Goal: Find specific page/section: Find specific page/section

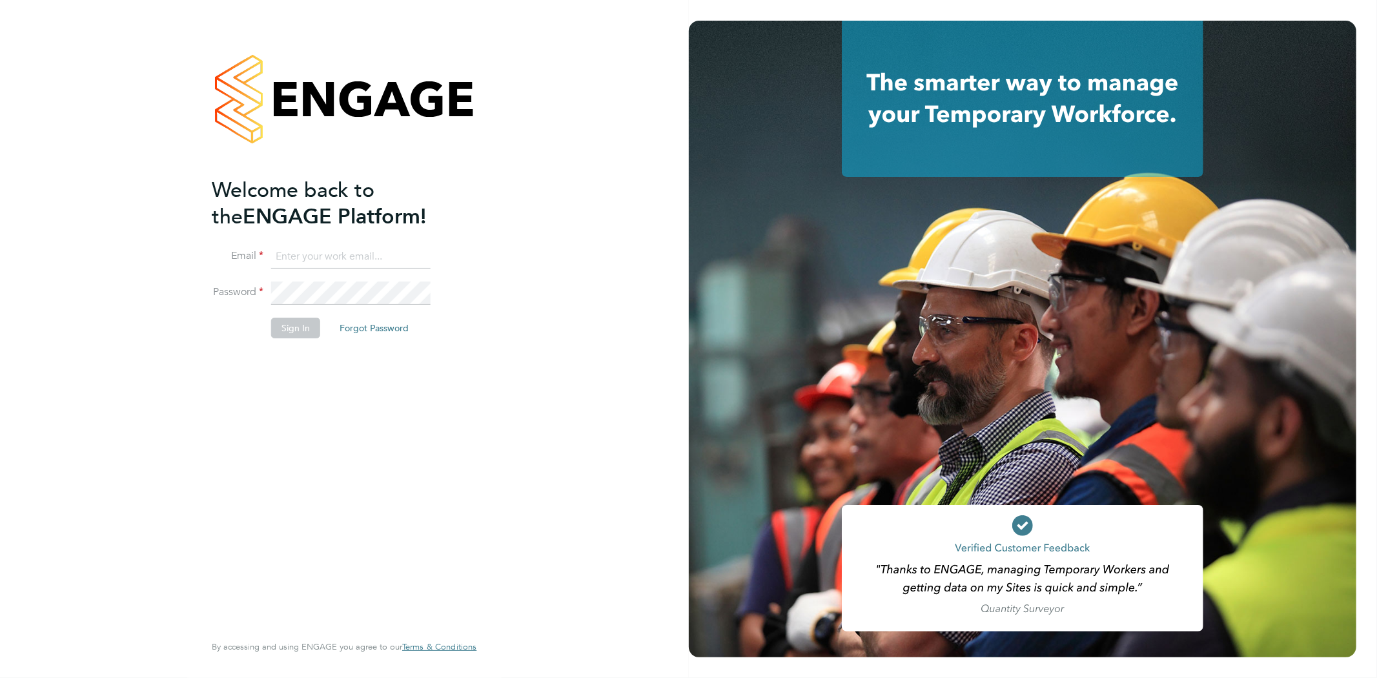
type input "[EMAIL_ADDRESS][DOMAIN_NAME]"
click at [292, 325] on button "Sign In" at bounding box center [295, 328] width 49 height 21
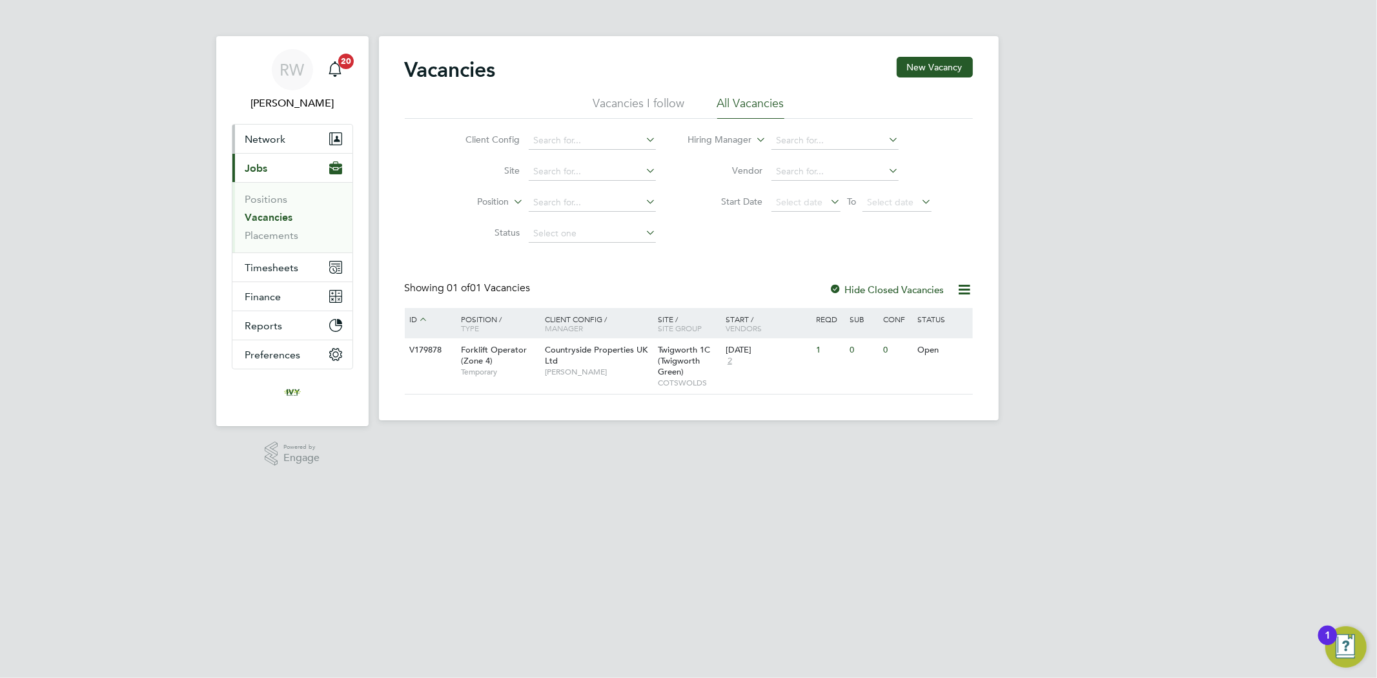
drag, startPoint x: 286, startPoint y: 132, endPoint x: 284, endPoint y: 152, distance: 20.1
click at [286, 132] on button "Network" at bounding box center [292, 139] width 120 height 28
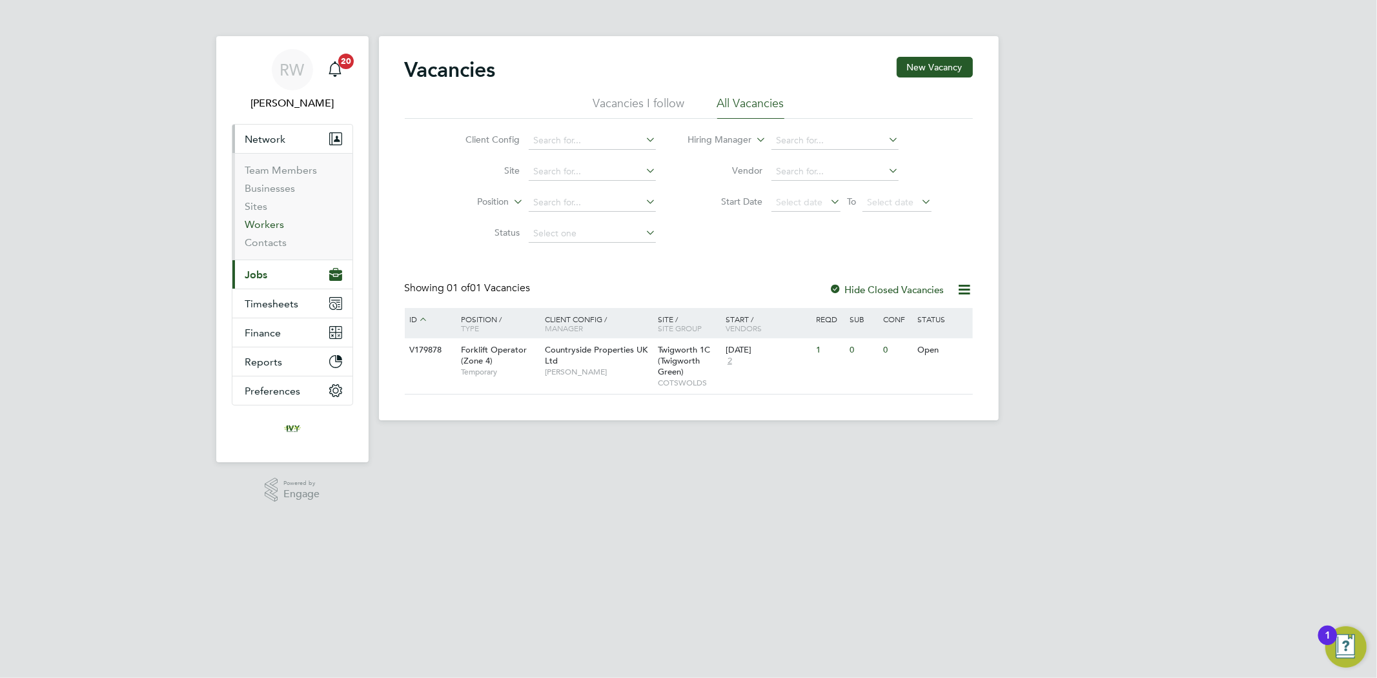
click at [262, 226] on link "Workers" at bounding box center [264, 224] width 39 height 12
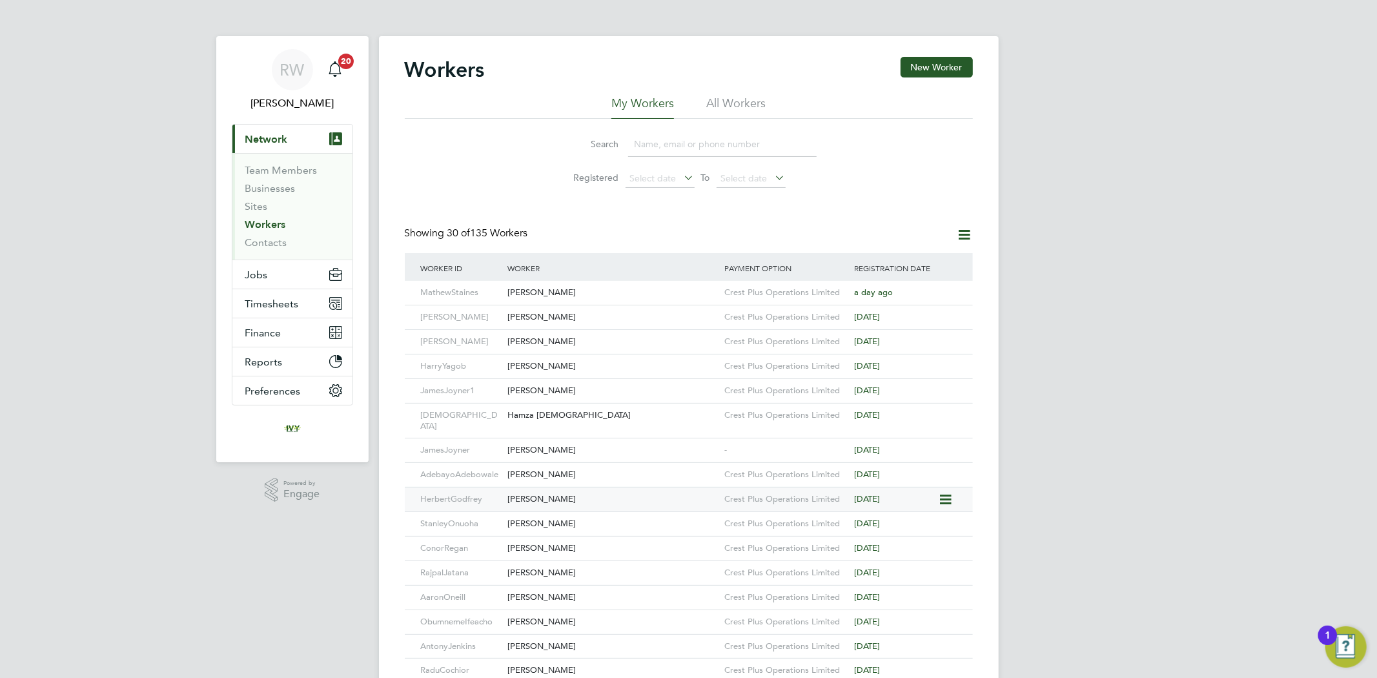
click at [605, 487] on div "[PERSON_NAME]" at bounding box center [612, 499] width 217 height 24
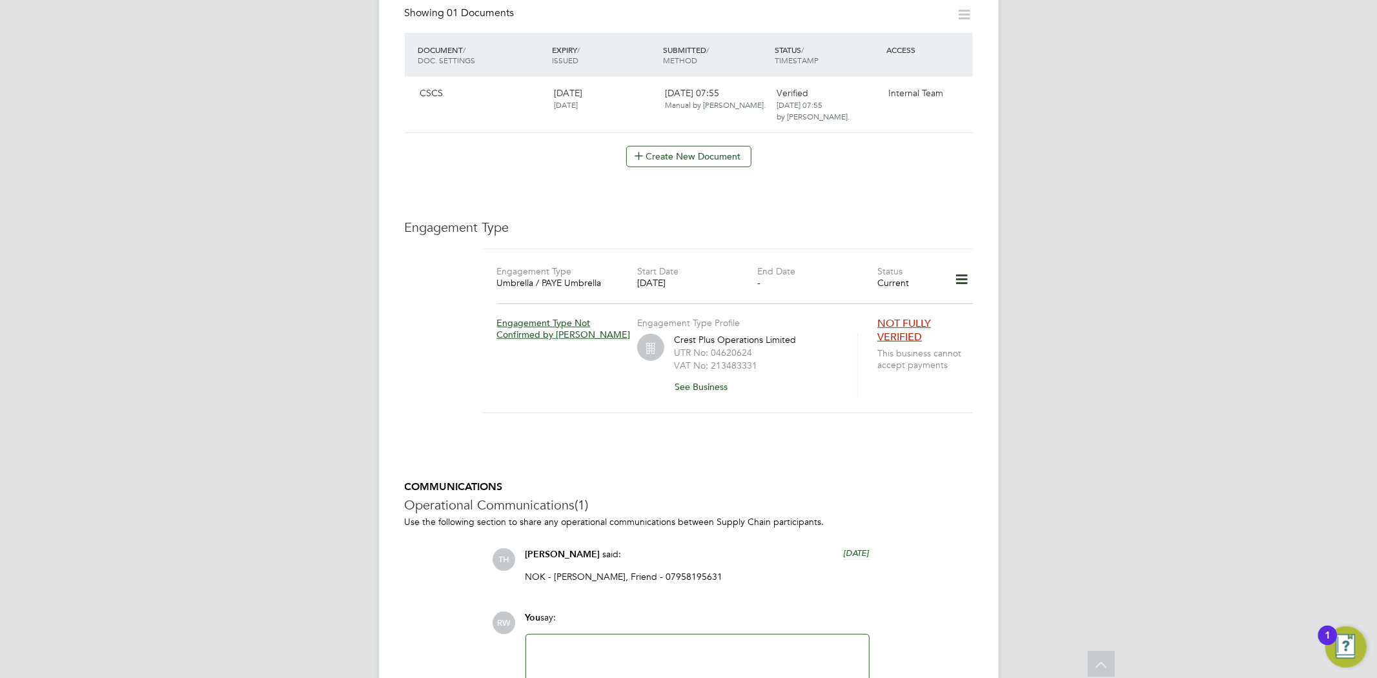
scroll to position [706, 0]
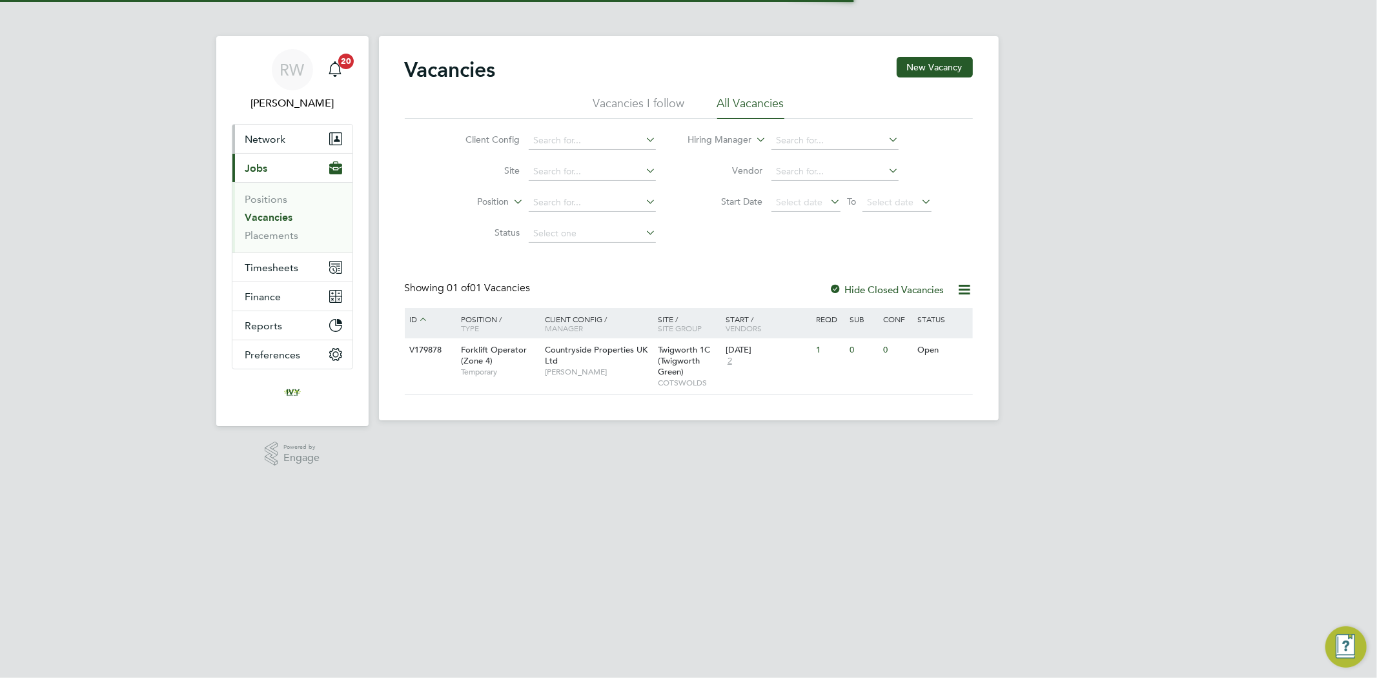
click at [279, 141] on span "Network" at bounding box center [265, 139] width 41 height 12
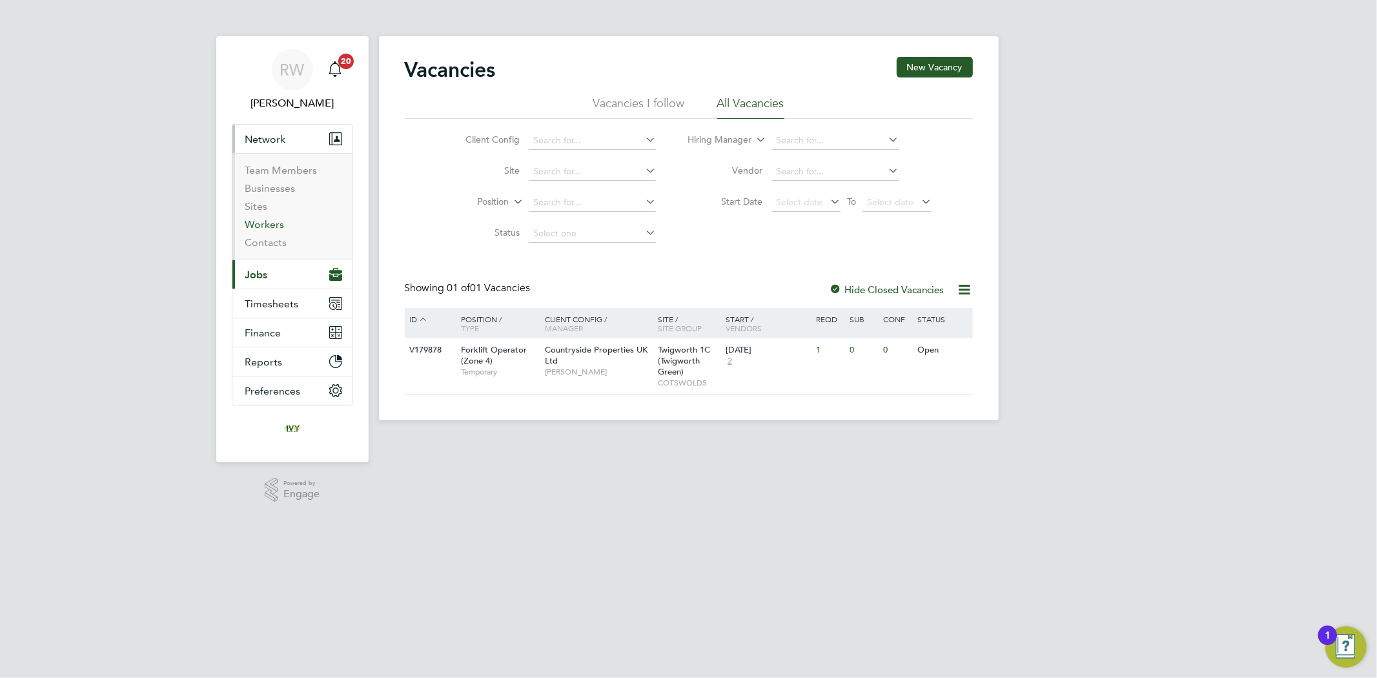
click at [268, 227] on link "Workers" at bounding box center [264, 224] width 39 height 12
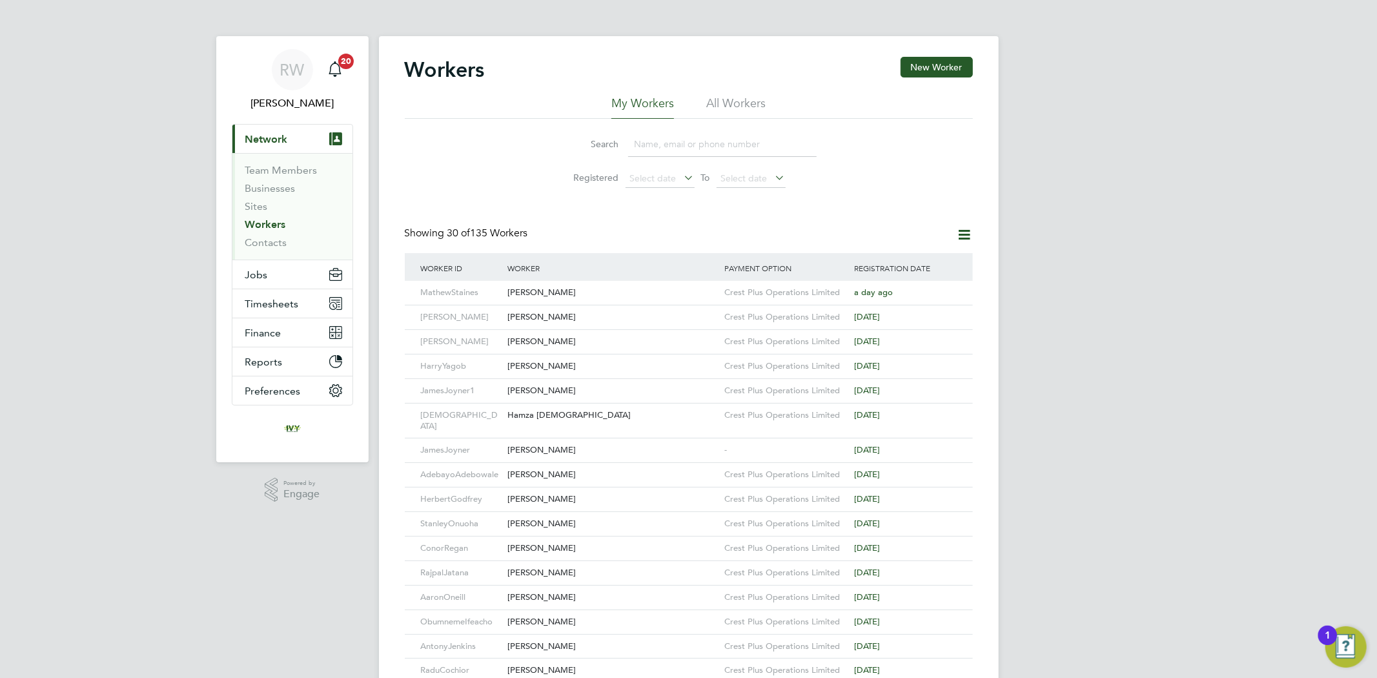
click at [691, 147] on input at bounding box center [722, 144] width 188 height 25
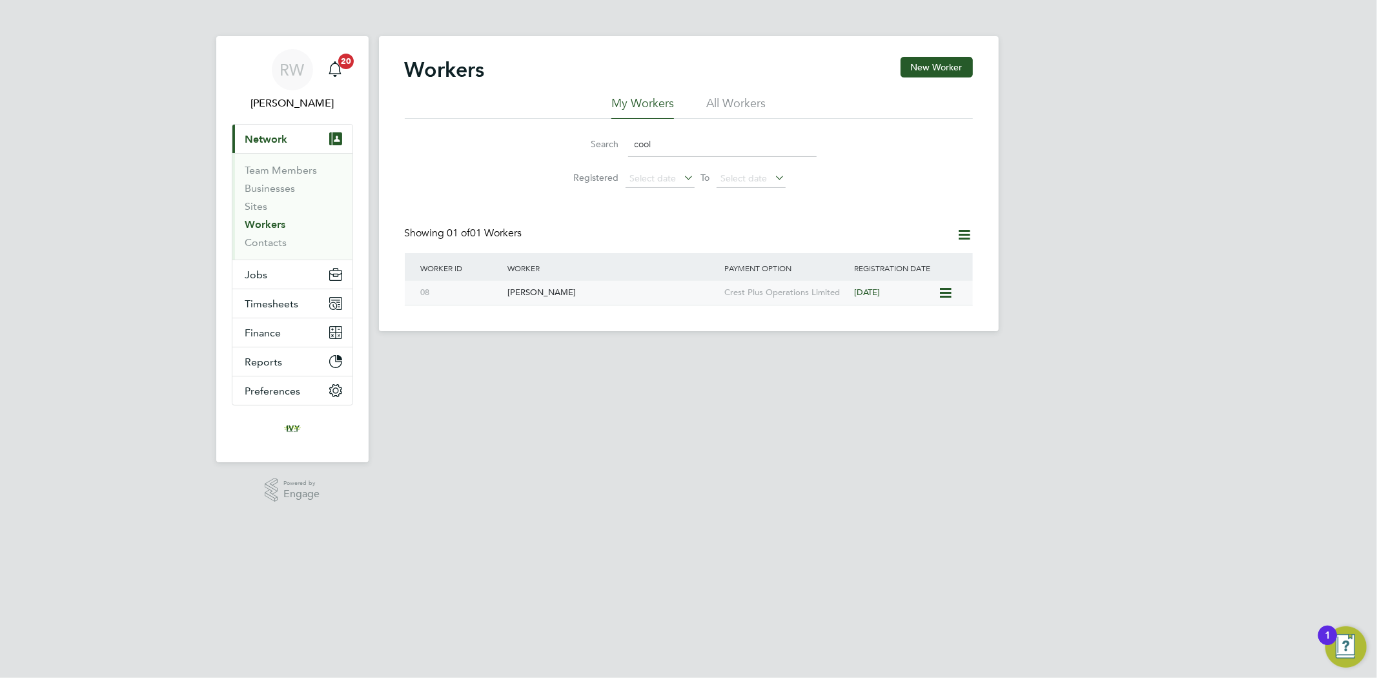
click at [589, 298] on div "Mark Cooling" at bounding box center [612, 293] width 217 height 24
click at [662, 139] on input "cool" at bounding box center [722, 144] width 188 height 25
drag, startPoint x: 667, startPoint y: 143, endPoint x: 634, endPoint y: 147, distance: 33.1
click at [634, 147] on input "cool" at bounding box center [722, 144] width 188 height 25
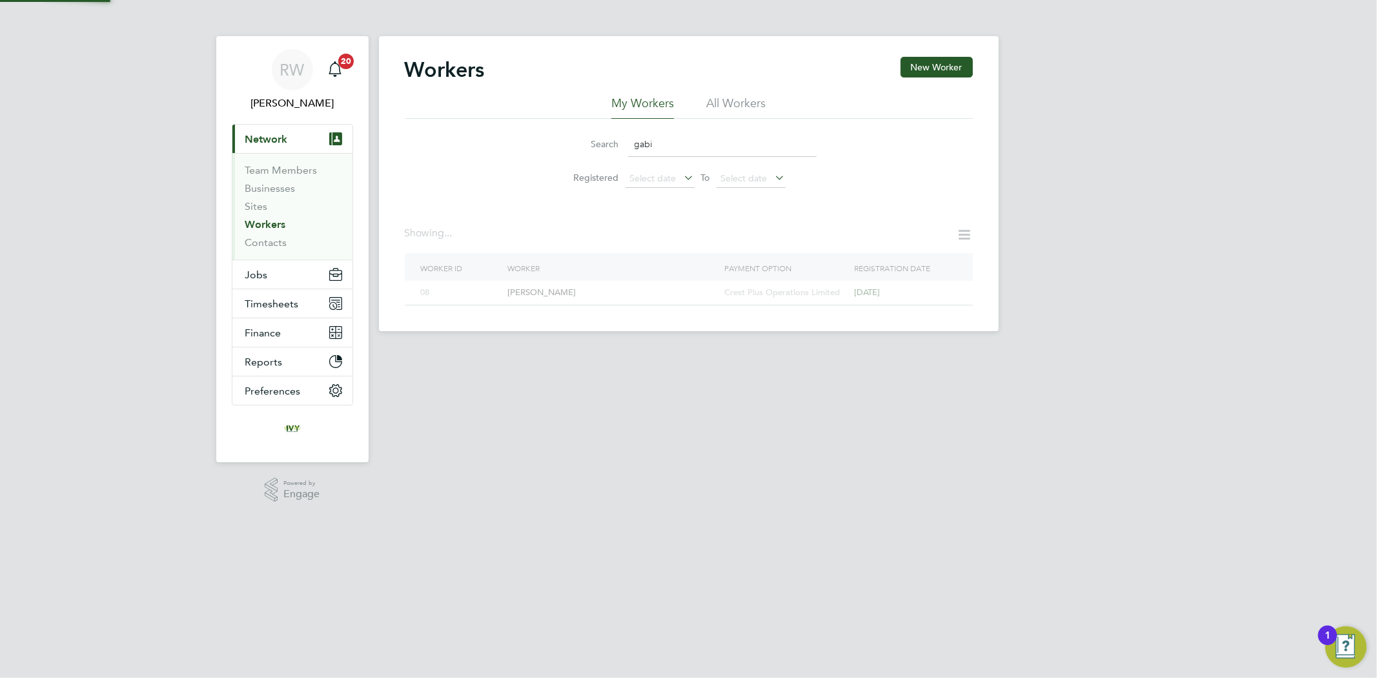
type input "gabi"
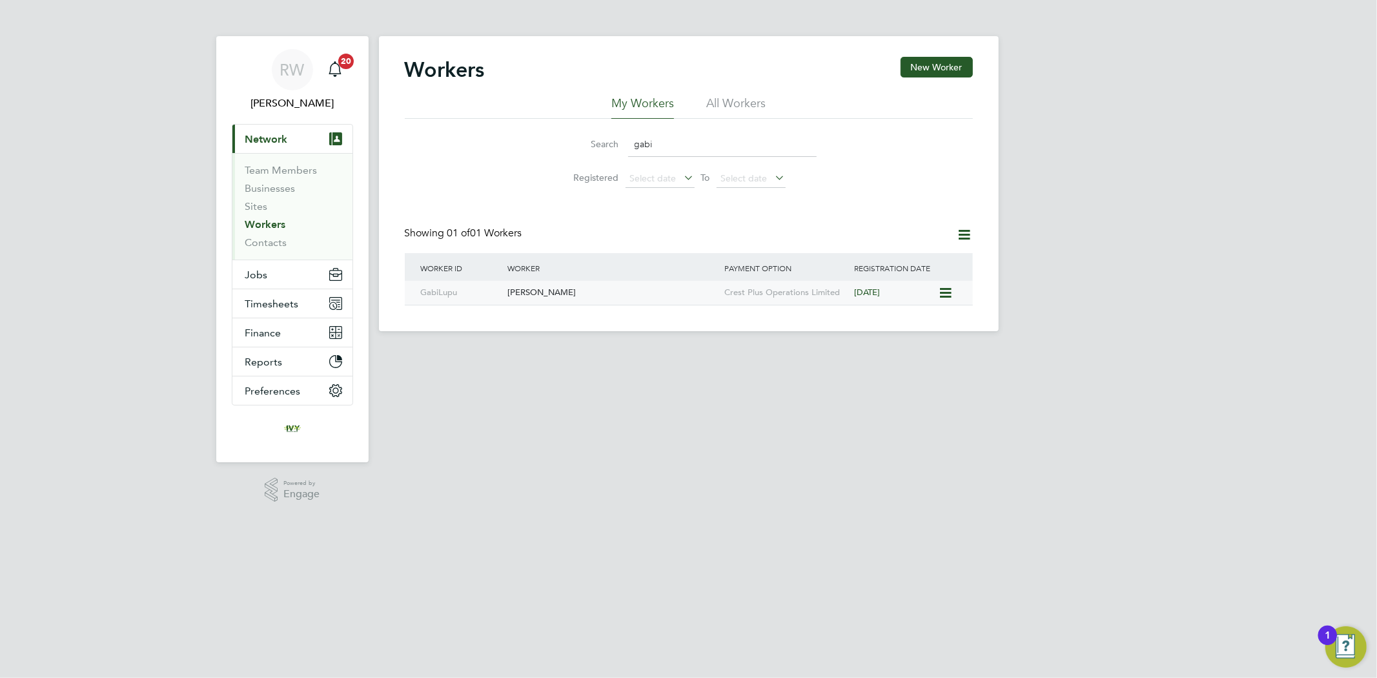
click at [649, 301] on div "[PERSON_NAME]" at bounding box center [612, 293] width 217 height 24
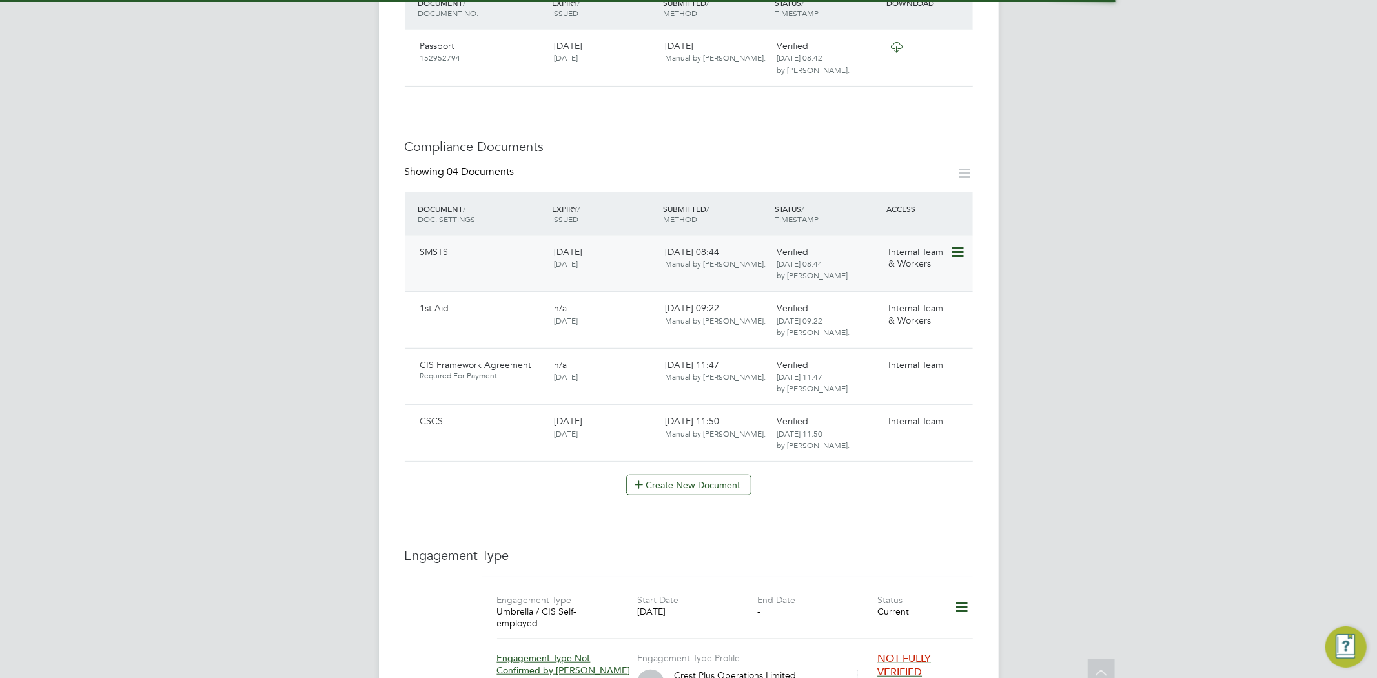
scroll to position [573, 0]
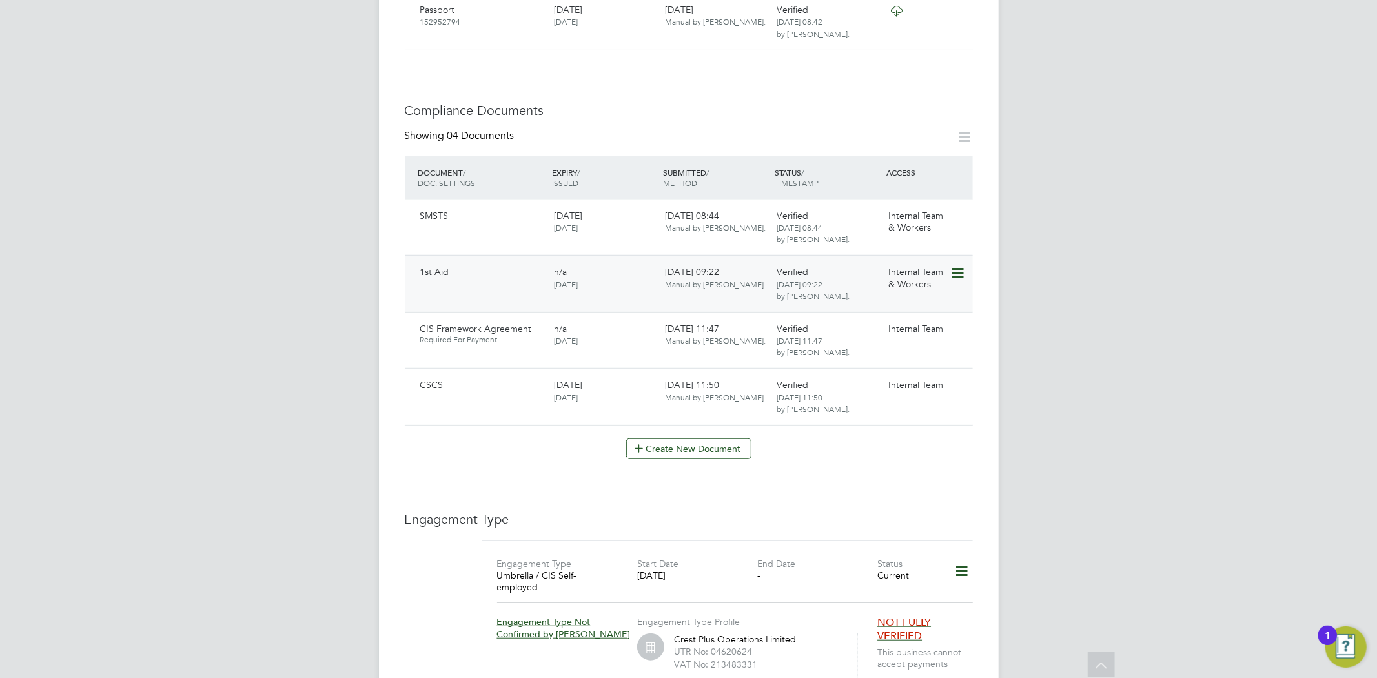
scroll to position [573, 0]
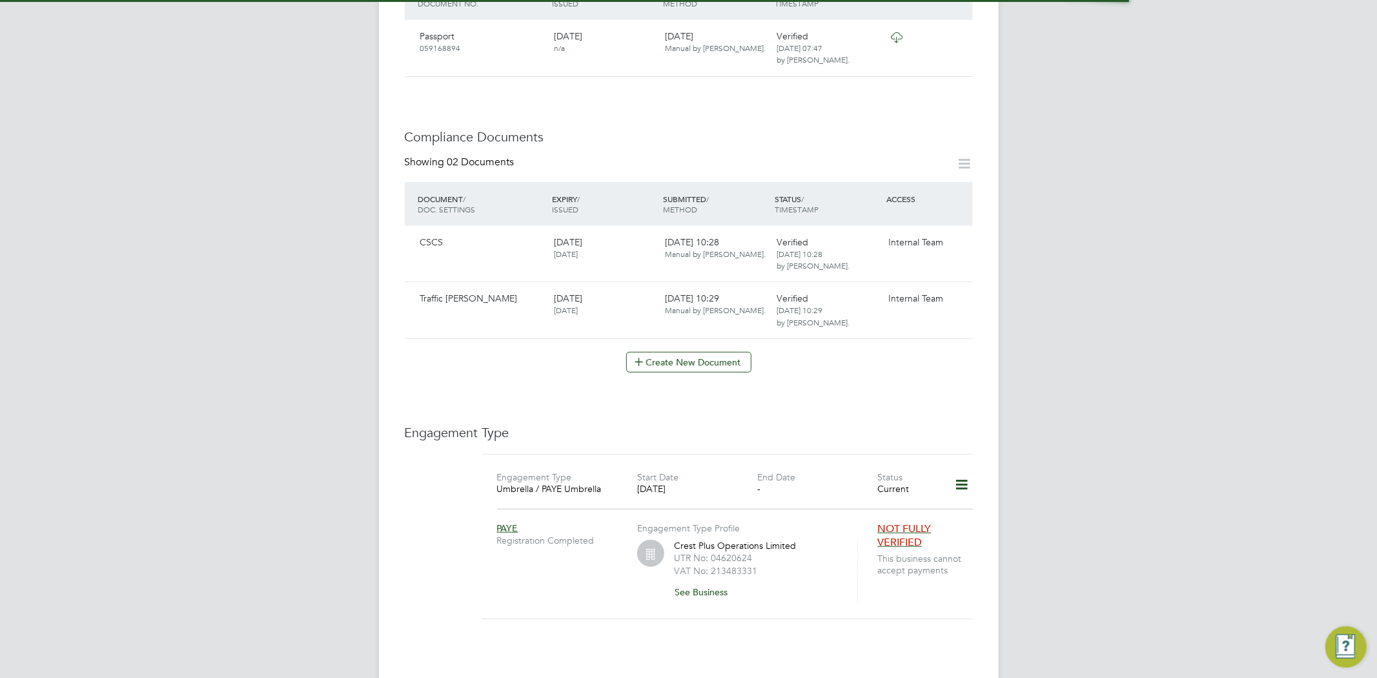
scroll to position [645, 0]
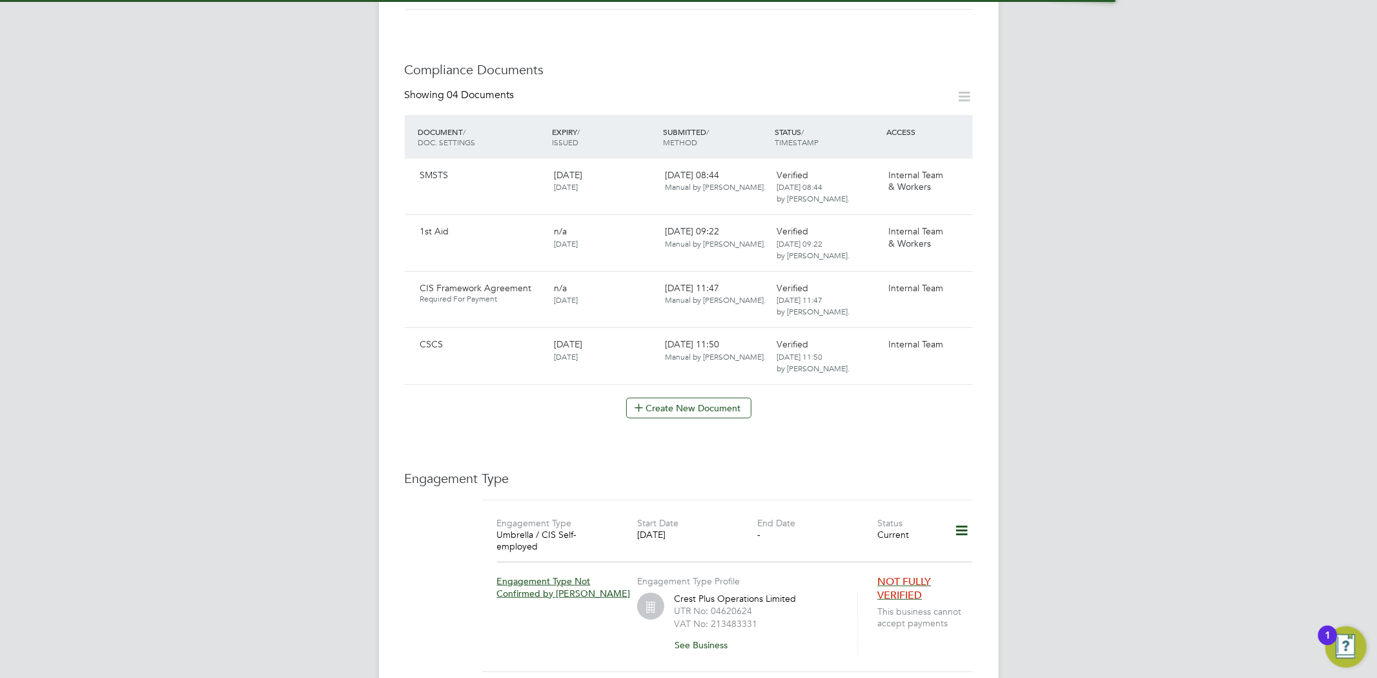
scroll to position [645, 0]
